Goal: Find specific page/section: Find specific page/section

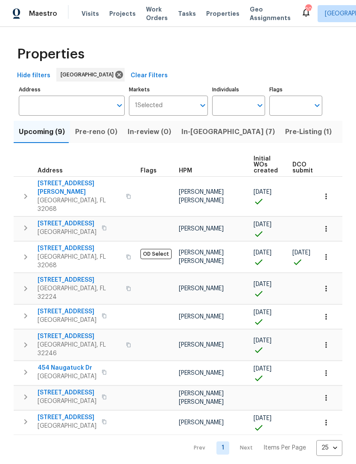
click at [196, 138] on span "In-reno (7)" at bounding box center [228, 132] width 94 height 12
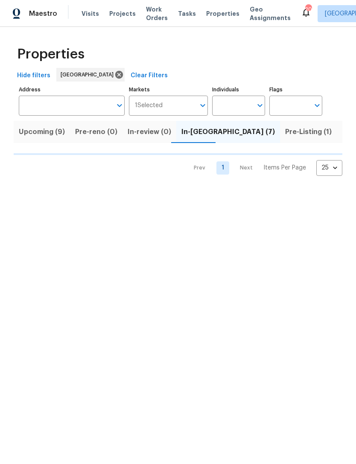
click at [285, 138] on span "Pre-Listing (1)" at bounding box center [308, 132] width 47 height 12
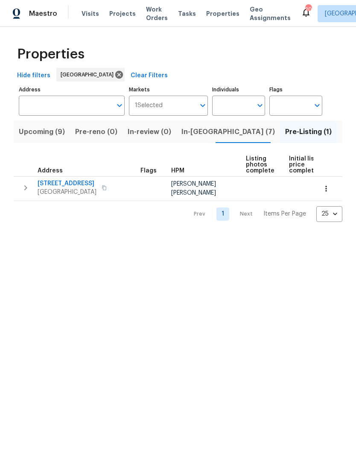
click at [70, 188] on span "2428 Cold Stream Ln" at bounding box center [67, 183] width 59 height 9
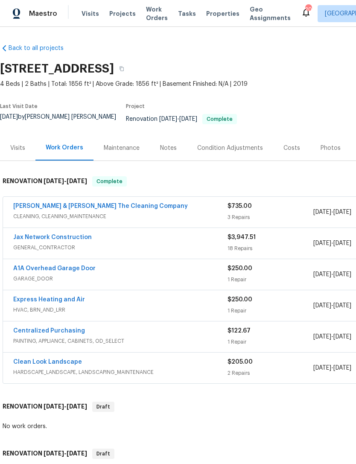
click at [330, 148] on div "Photos" at bounding box center [331, 148] width 20 height 9
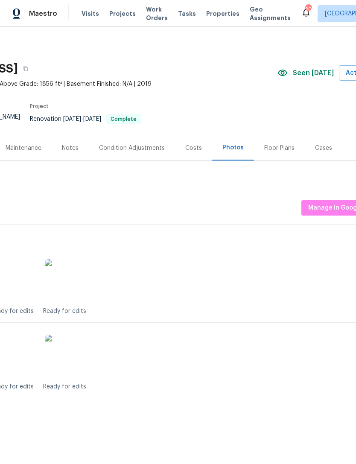
scroll to position [0, 94]
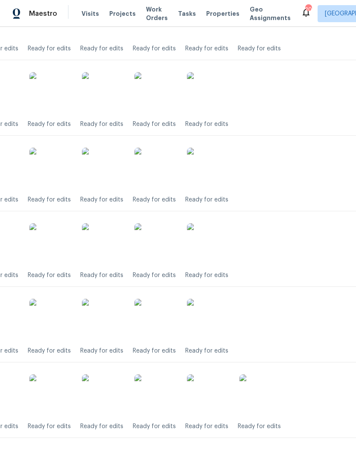
scroll to position [1094, 59]
